Goal: Check status: Check status

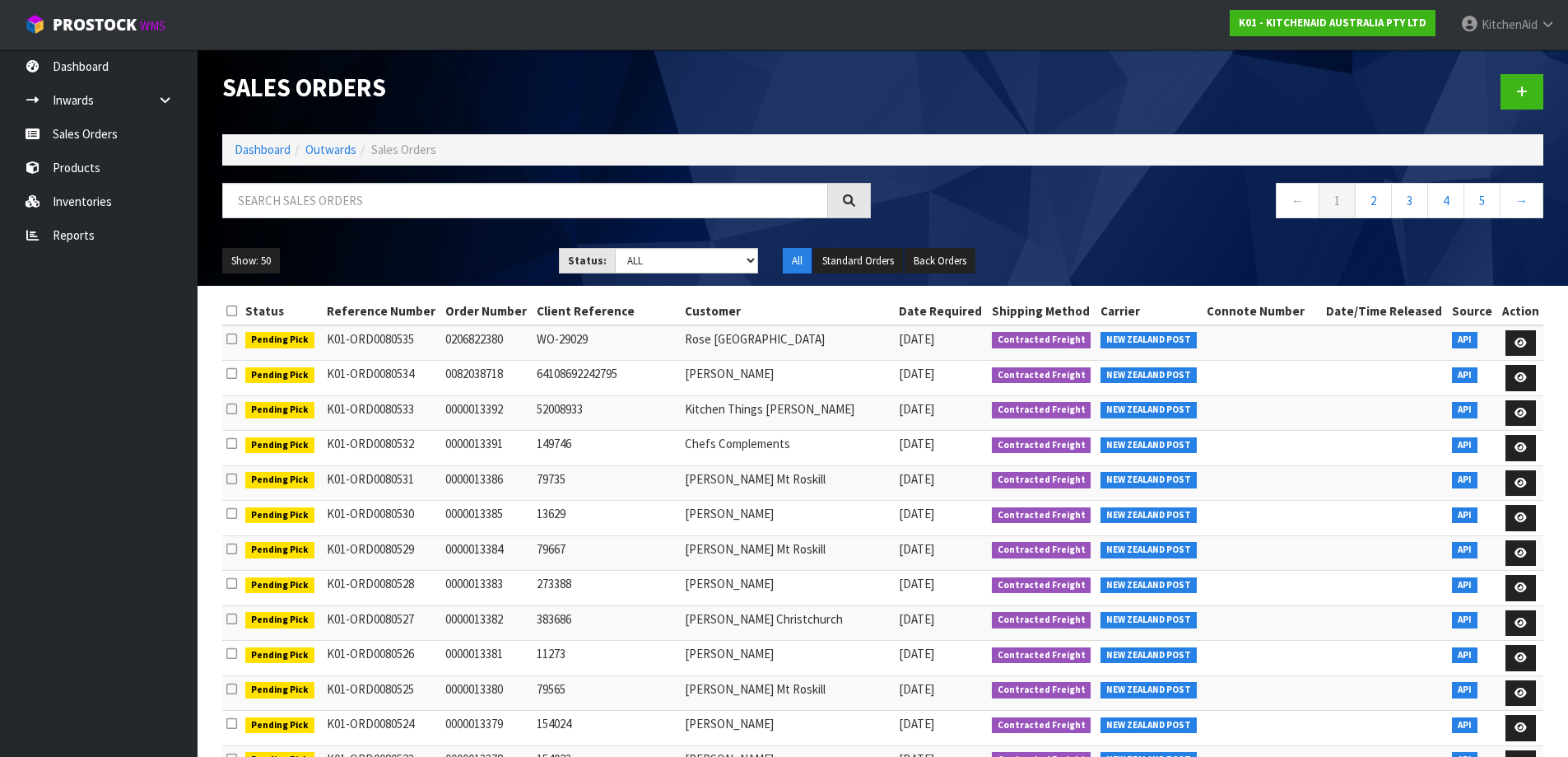
click at [88, 152] on link "Products" at bounding box center [99, 167] width 197 height 34
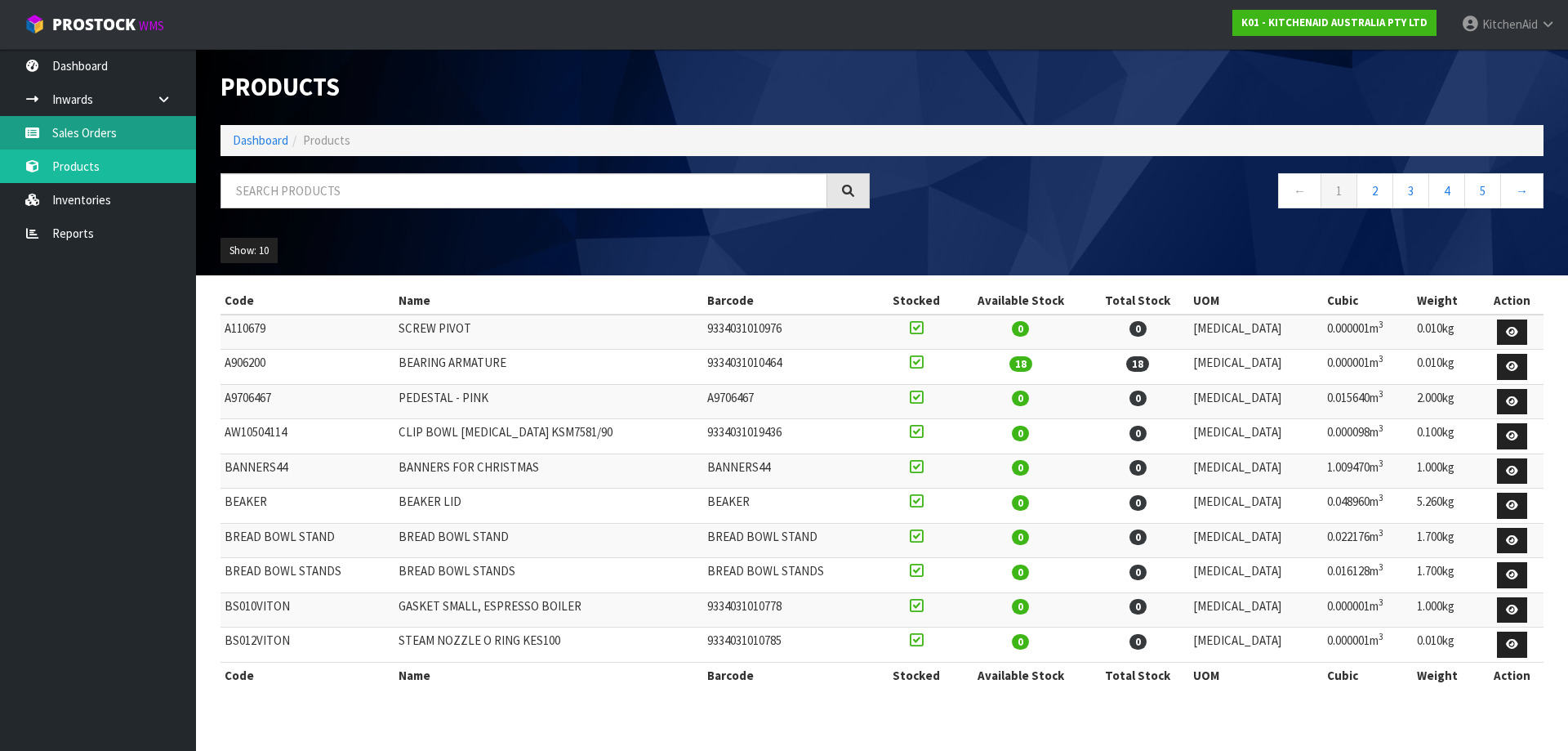
click at [91, 134] on link "Sales Orders" at bounding box center [98, 133] width 196 height 34
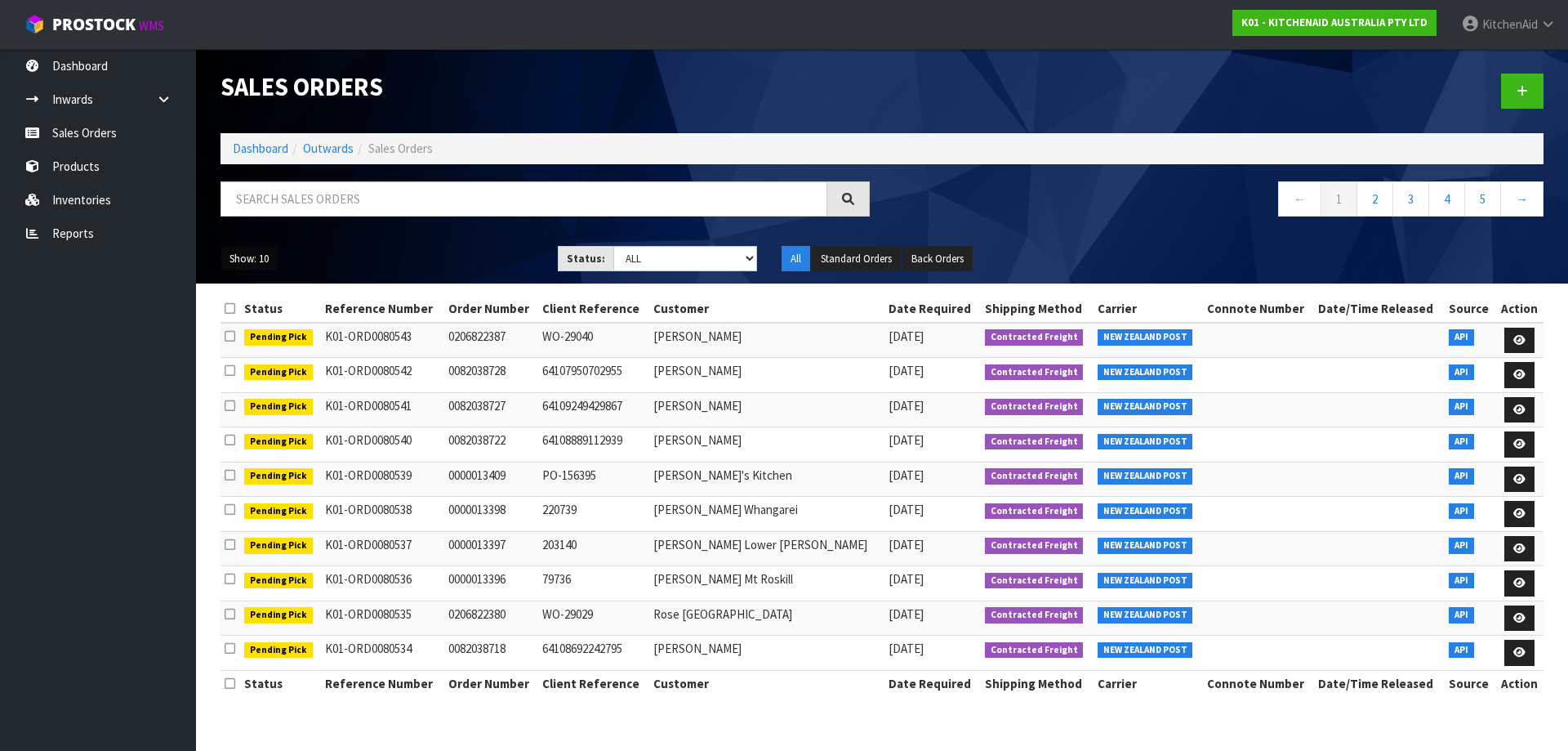
click at [256, 263] on button "Show: 10" at bounding box center [249, 259] width 57 height 27
click at [261, 327] on link "25" at bounding box center [285, 334] width 129 height 22
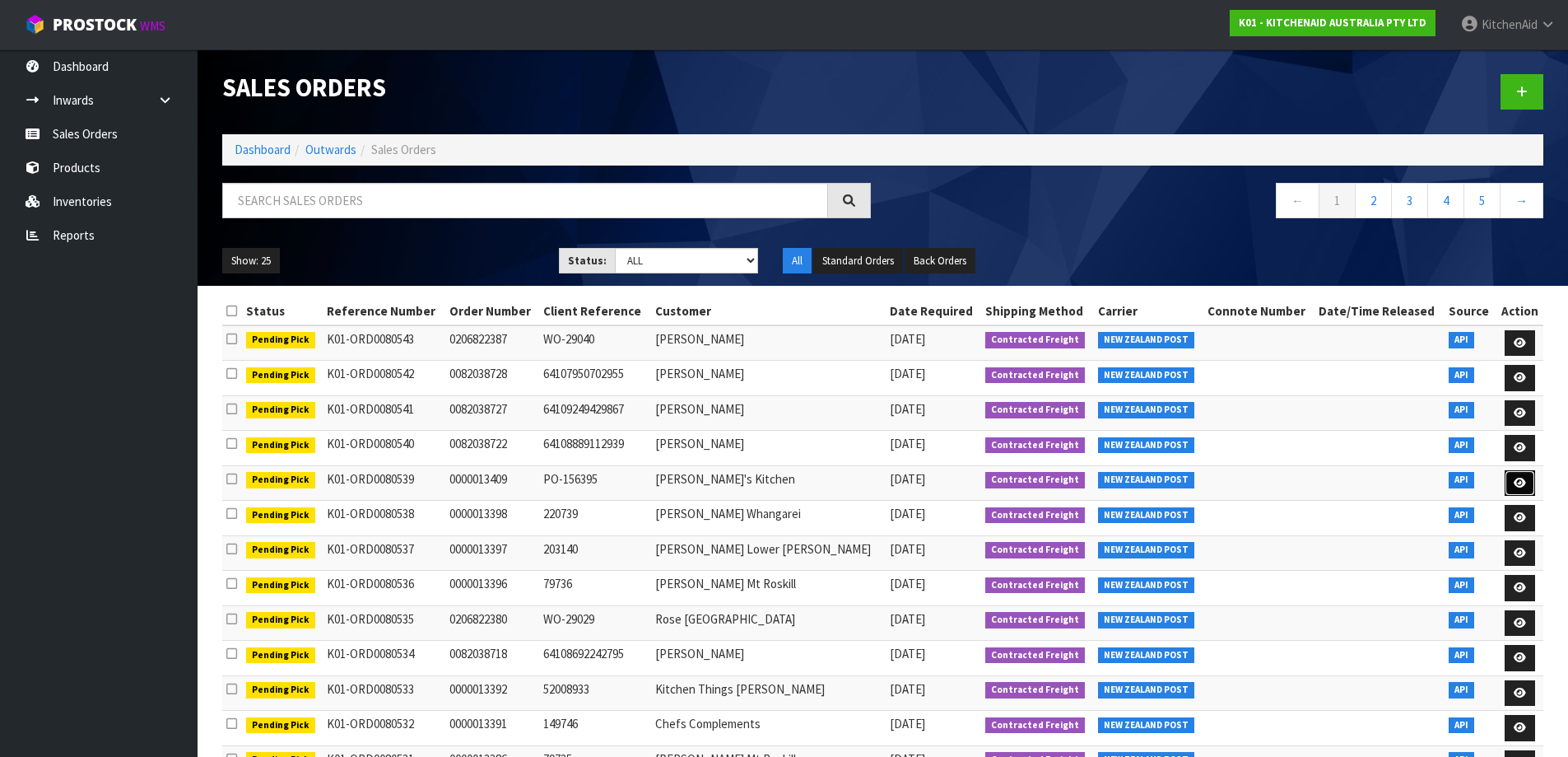
click at [1527, 483] on link at bounding box center [1519, 483] width 30 height 27
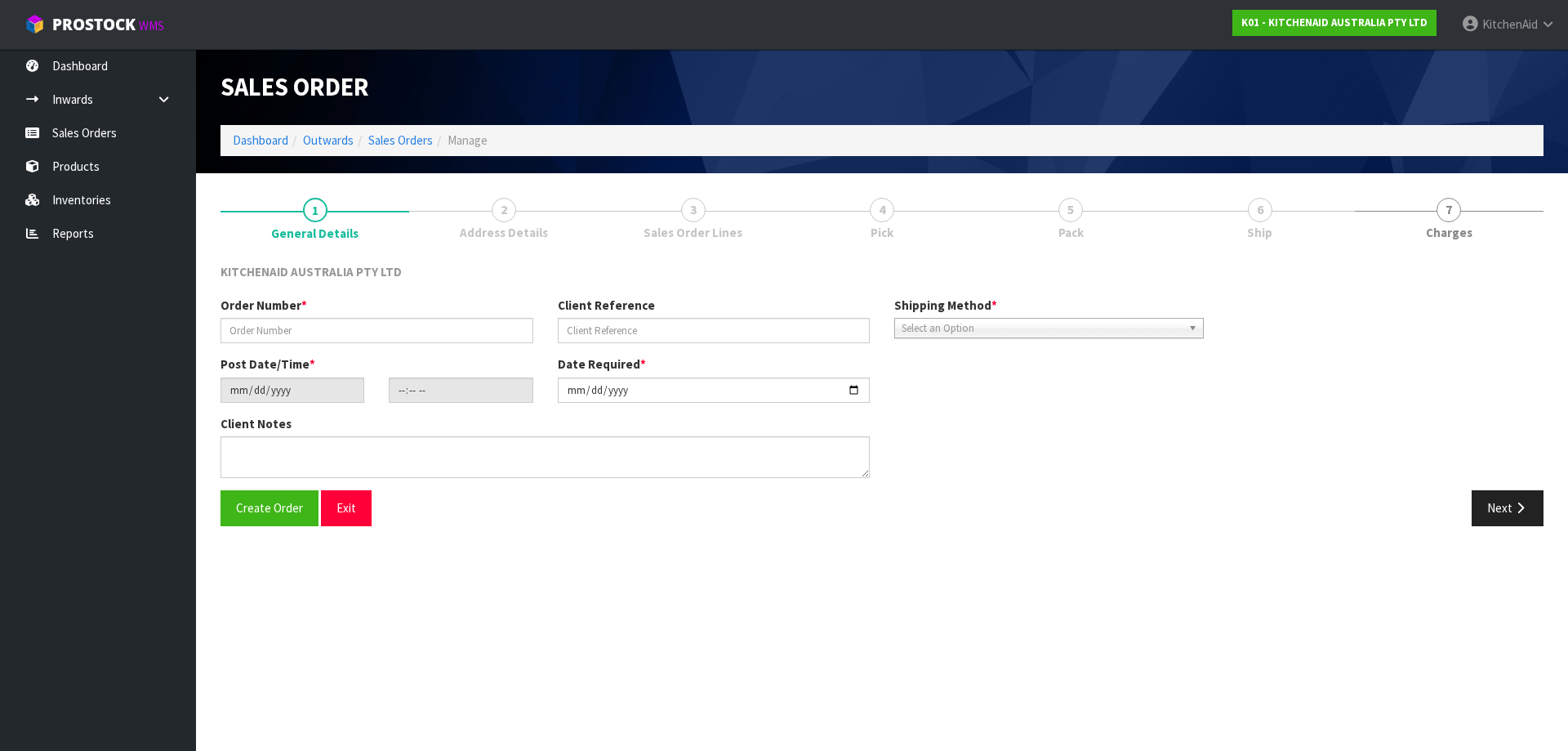
type input "0000013409"
type input "PO-156395"
type input "[DATE]"
type input "14:31:54.000"
type input "[DATE]"
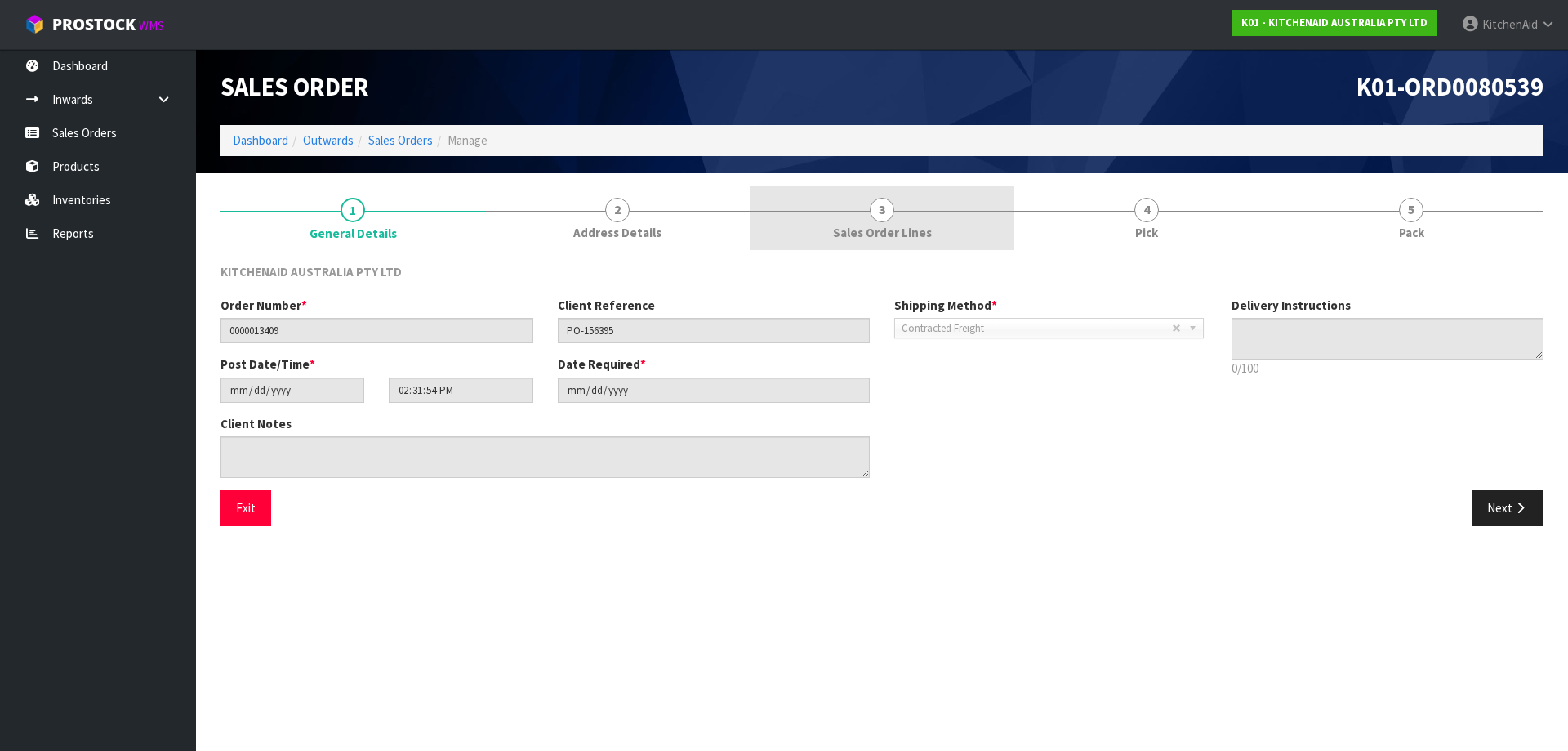
click at [879, 231] on span "Sales Order Lines" at bounding box center [883, 232] width 99 height 17
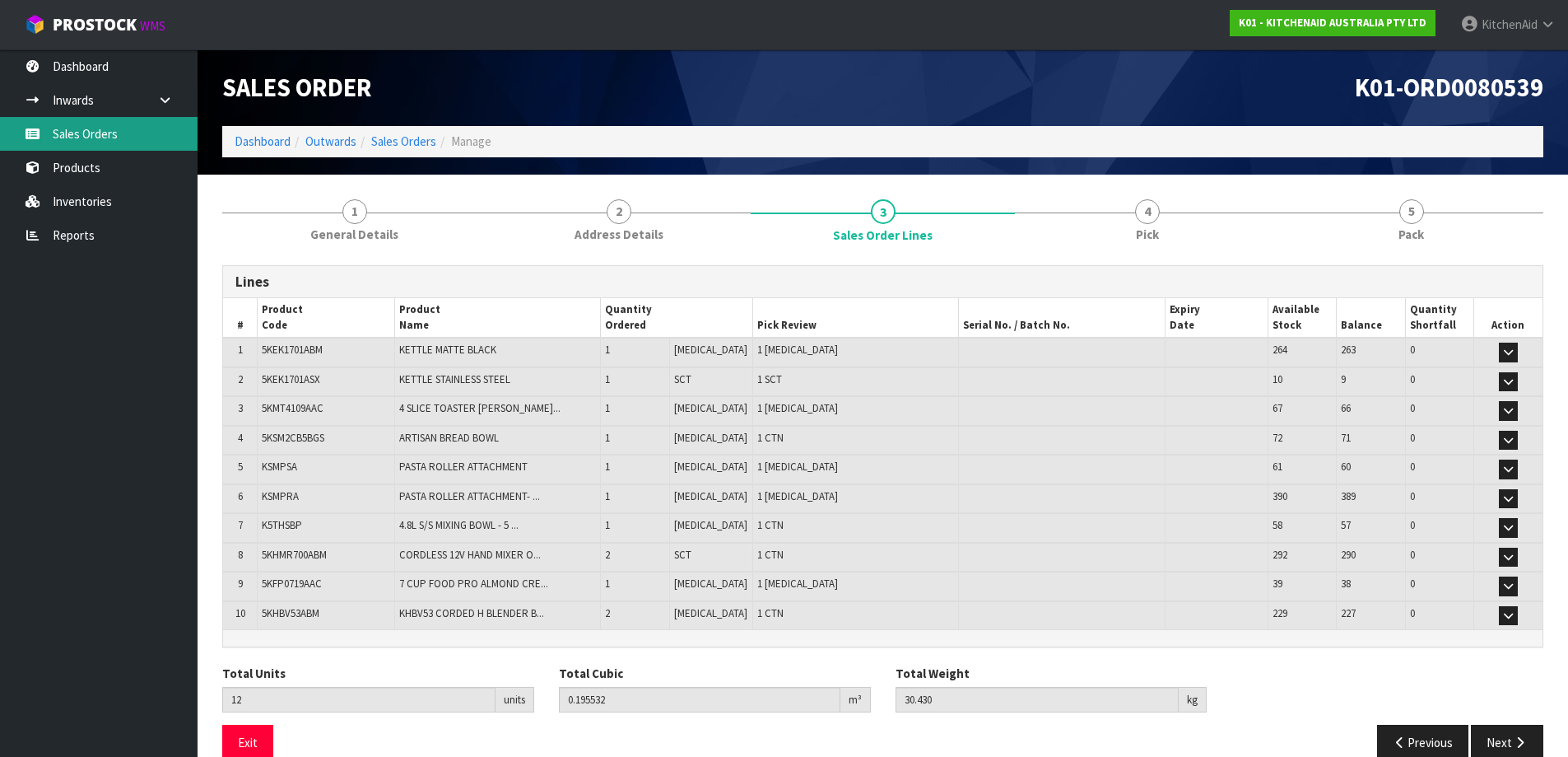
click at [95, 136] on link "Sales Orders" at bounding box center [99, 134] width 197 height 34
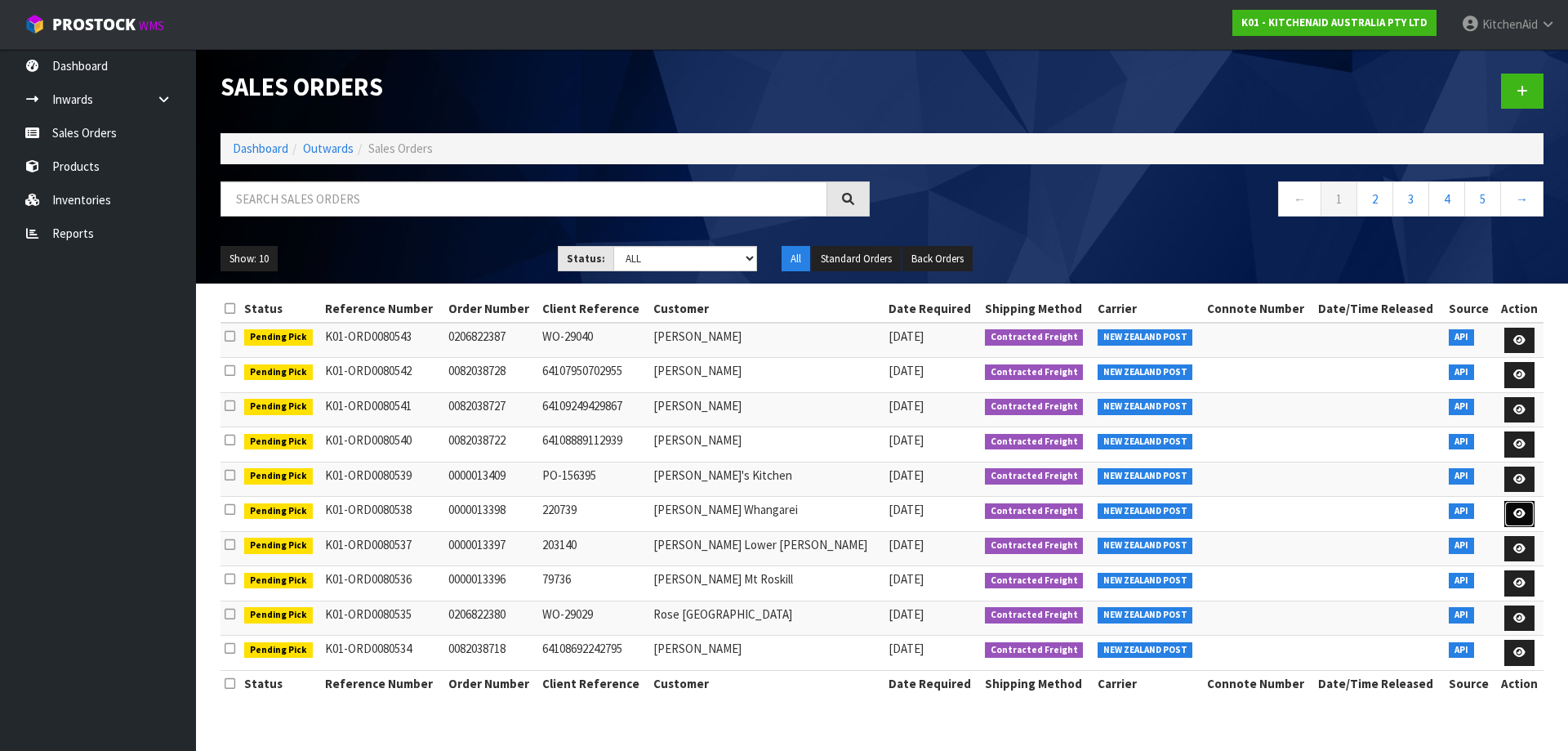
click at [1521, 521] on link at bounding box center [1520, 513] width 30 height 27
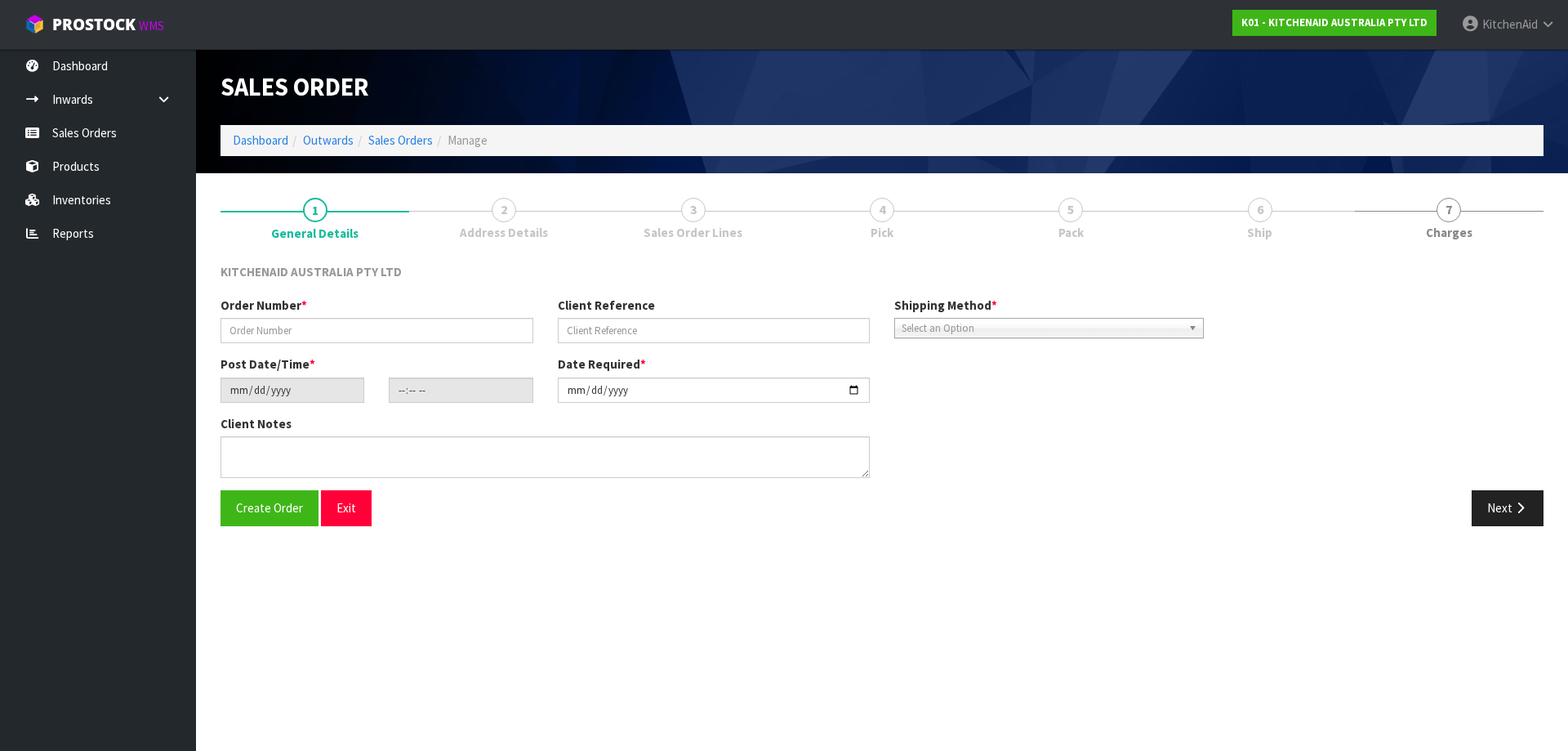
type input "0000013398"
type input "220739"
type input "[DATE]"
type input "14:31:50.000"
type input "[DATE]"
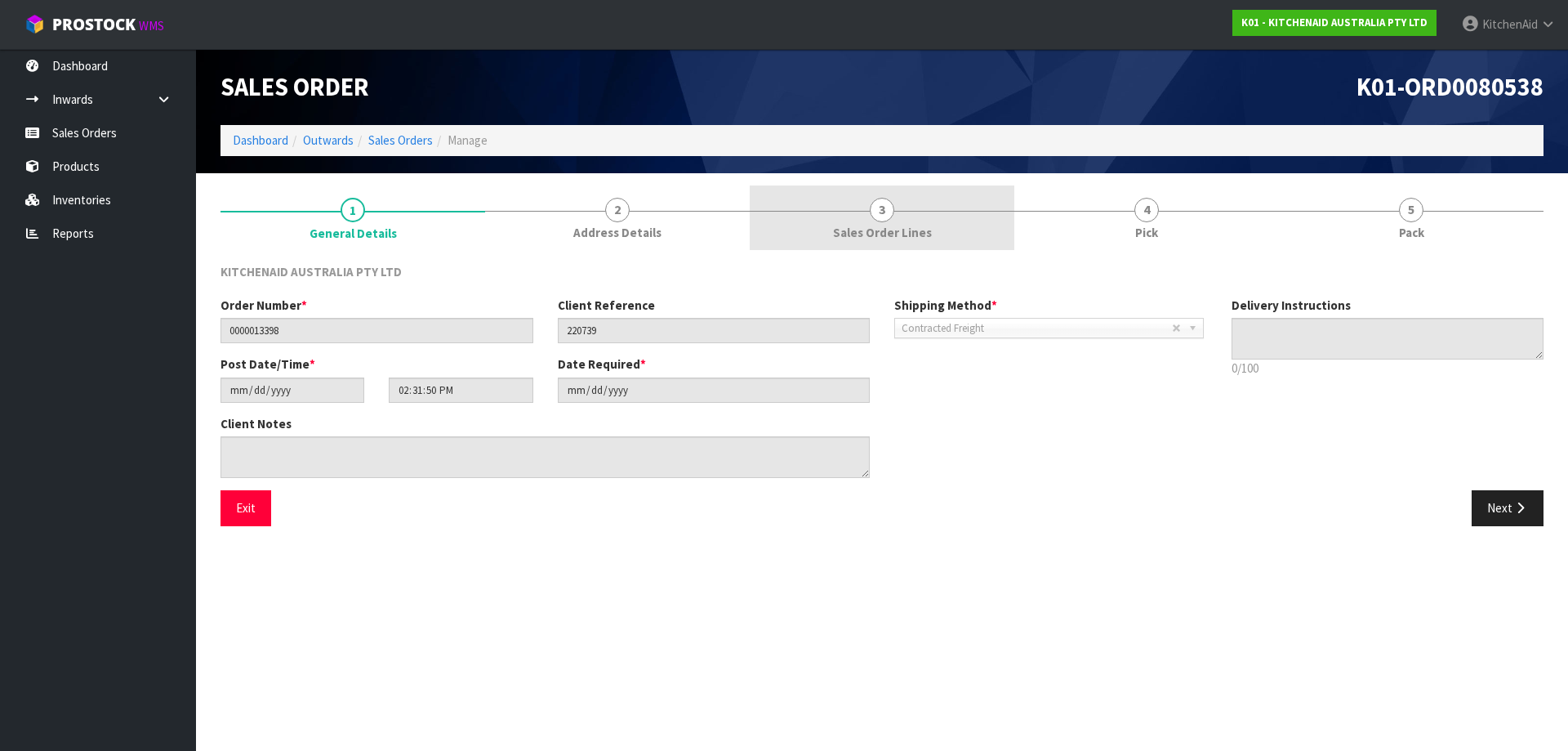
click at [852, 199] on link "3 Sales Order Lines" at bounding box center [882, 218] width 264 height 65
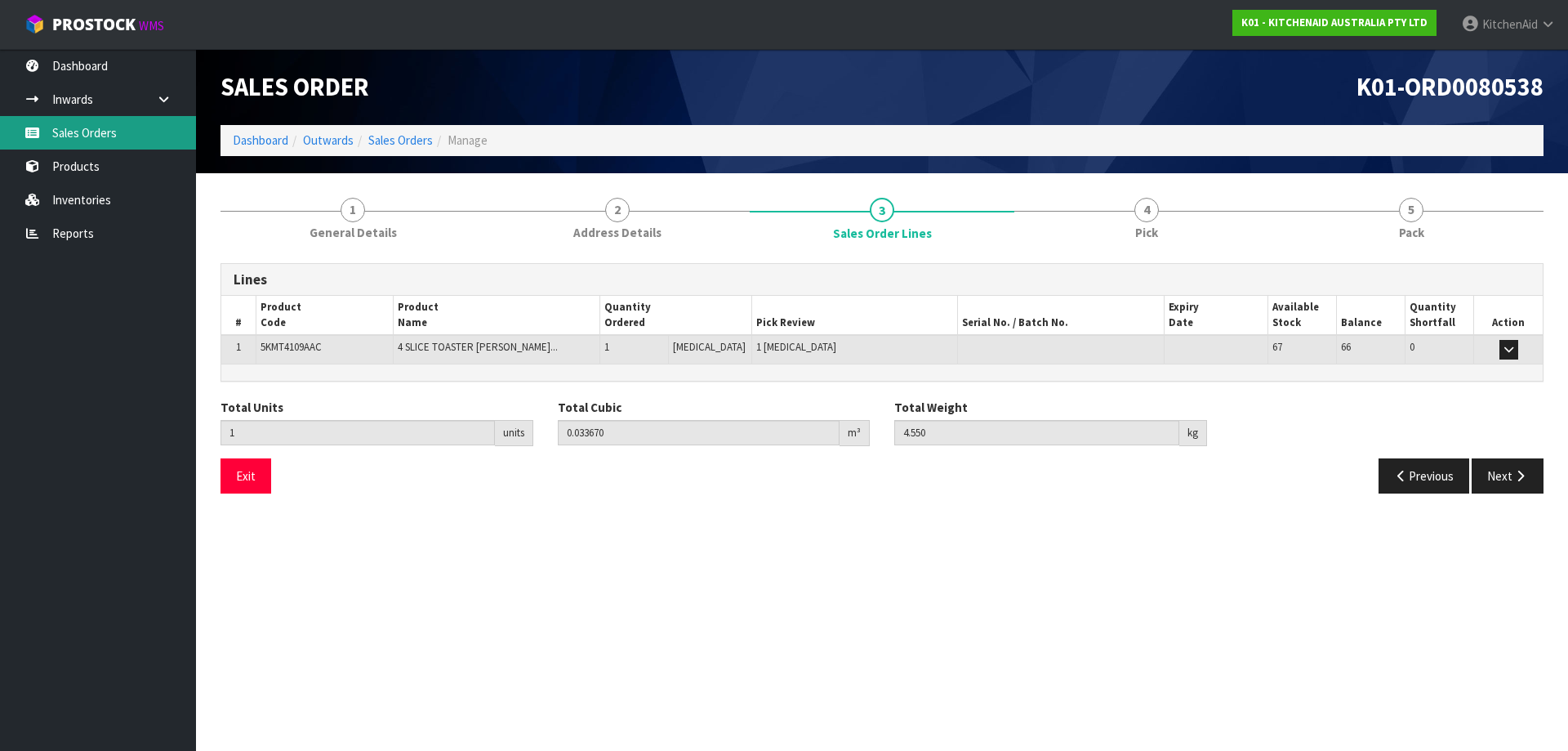
click at [88, 139] on link "Sales Orders" at bounding box center [98, 133] width 196 height 34
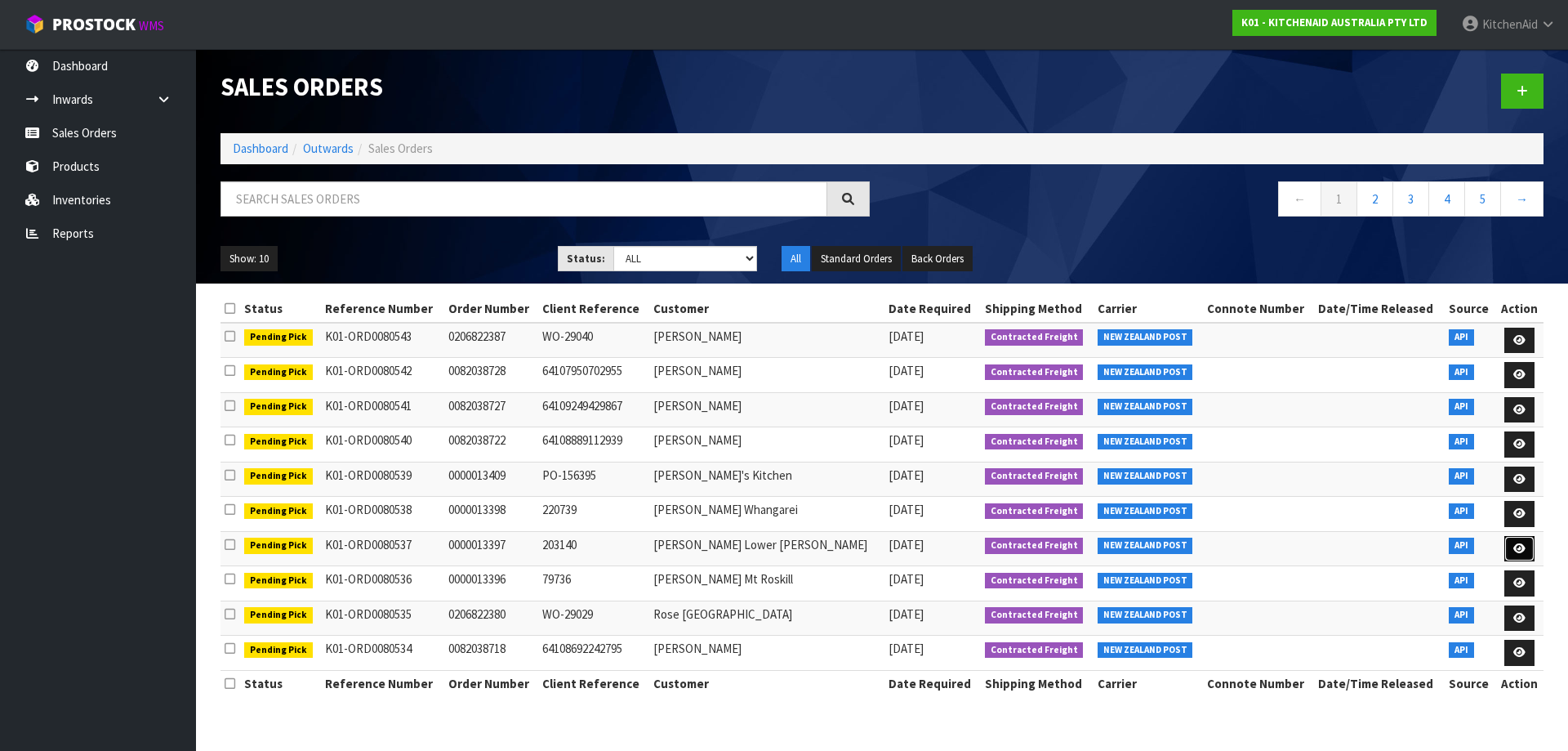
click at [1518, 547] on icon at bounding box center [1519, 549] width 12 height 11
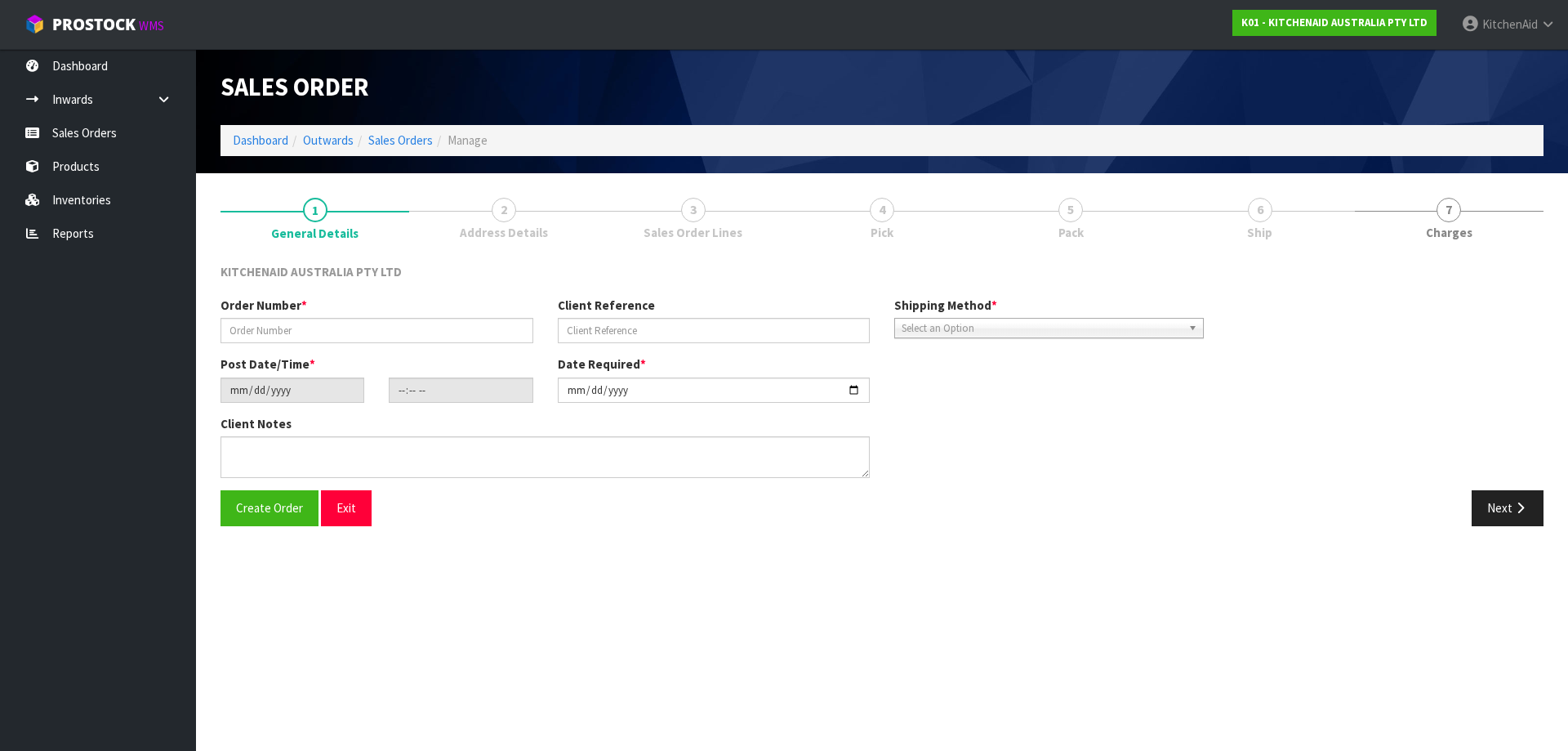
type input "0000013397"
type input "203140"
type input "[DATE]"
type input "14:31:48.000"
type input "[DATE]"
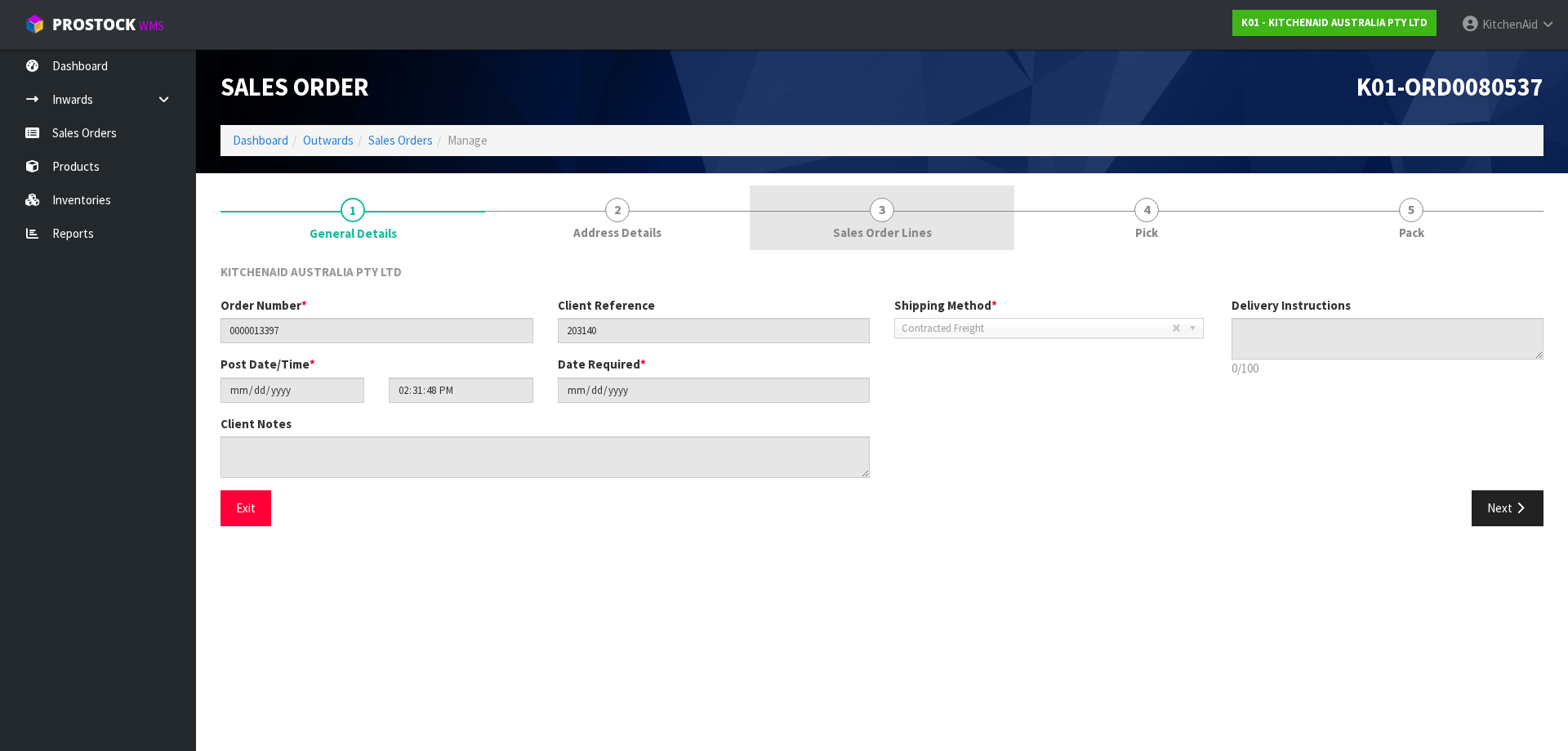
click at [915, 225] on span "Sales Order Lines" at bounding box center [883, 232] width 99 height 17
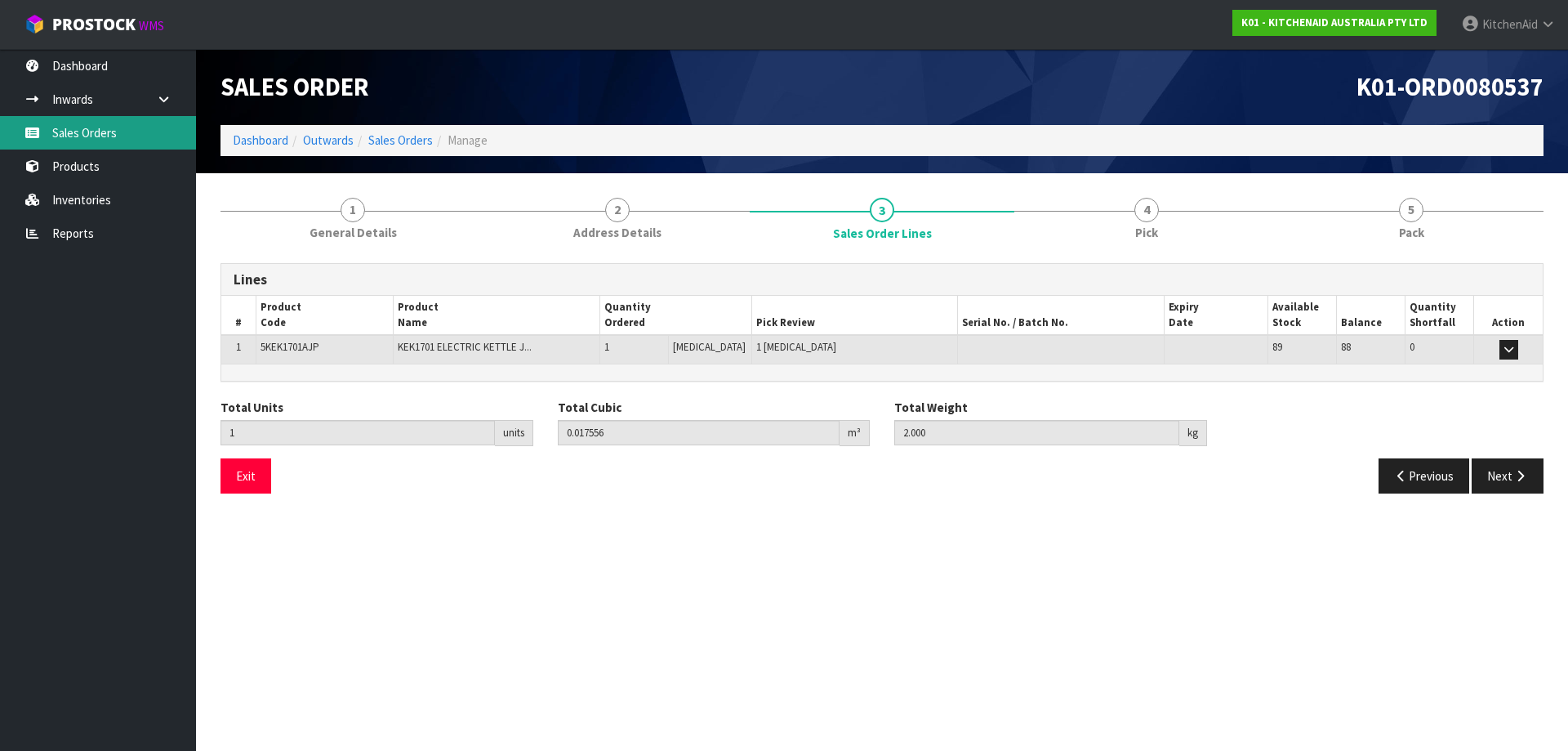
click at [78, 134] on link "Sales Orders" at bounding box center [98, 133] width 196 height 34
